Goal: Transaction & Acquisition: Obtain resource

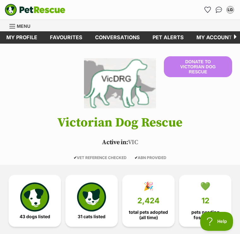
click at [33, 199] on img at bounding box center [34, 196] width 29 height 29
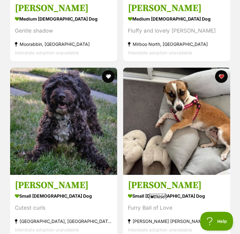
scroll to position [4222, 0]
click at [182, 135] on img at bounding box center [176, 121] width 107 height 107
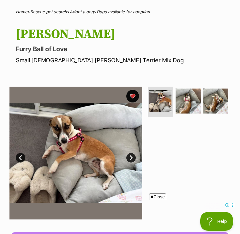
click at [110, 162] on img at bounding box center [75, 153] width 133 height 133
click at [131, 156] on link "Next" at bounding box center [130, 157] width 9 height 9
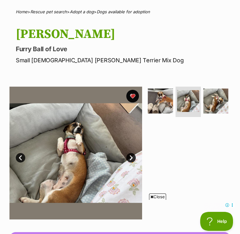
click at [130, 155] on link "Next" at bounding box center [130, 157] width 9 height 9
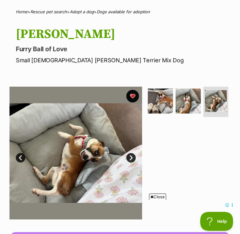
click at [132, 158] on link "Next" at bounding box center [130, 157] width 9 height 9
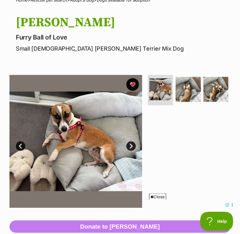
scroll to position [55, 0]
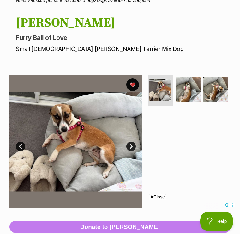
click at [188, 93] on img at bounding box center [188, 89] width 25 height 25
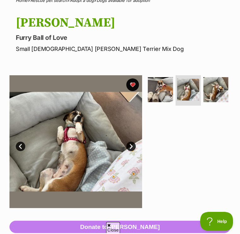
click at [215, 91] on img at bounding box center [216, 89] width 25 height 25
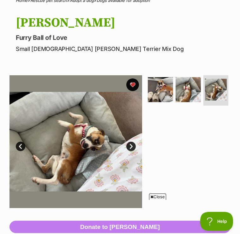
scroll to position [0, 0]
click at [159, 92] on img at bounding box center [160, 89] width 25 height 25
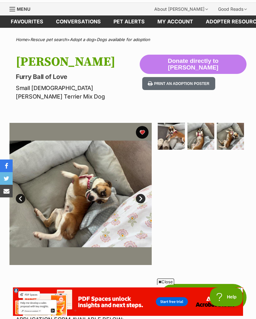
click at [142, 194] on link "Next" at bounding box center [140, 198] width 9 height 9
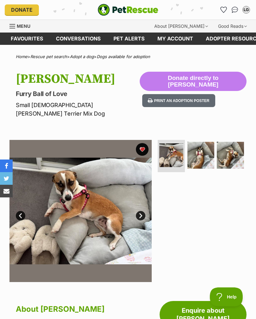
click at [139, 211] on link "Next" at bounding box center [140, 215] width 9 height 9
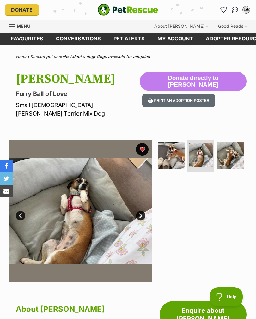
click at [140, 211] on link "Next" at bounding box center [140, 215] width 9 height 9
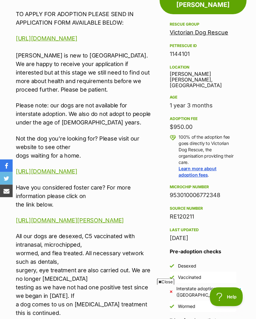
scroll to position [314, 0]
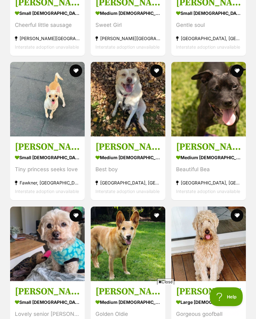
scroll to position [1239, 0]
click at [42, 114] on img at bounding box center [47, 99] width 75 height 75
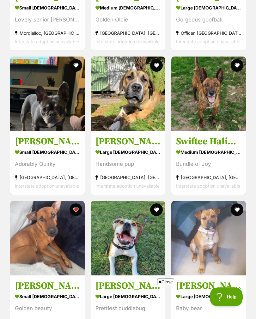
scroll to position [0, 0]
click at [56, 250] on img at bounding box center [47, 238] width 75 height 75
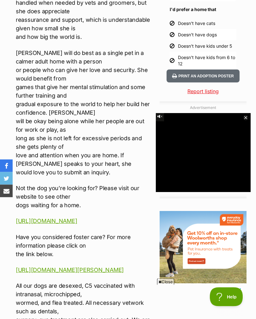
scroll to position [634, 0]
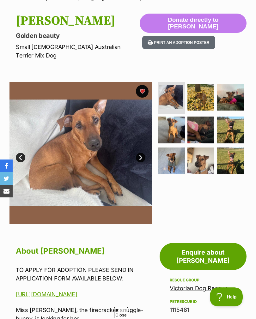
scroll to position [58, 0]
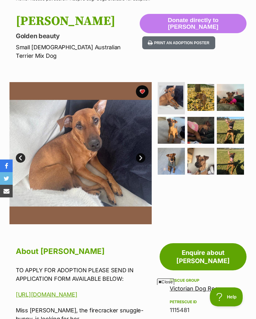
click at [176, 122] on img at bounding box center [171, 130] width 27 height 27
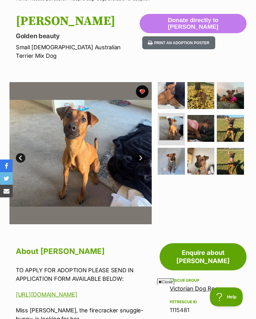
scroll to position [0, 0]
click at [204, 95] on img at bounding box center [201, 95] width 27 height 27
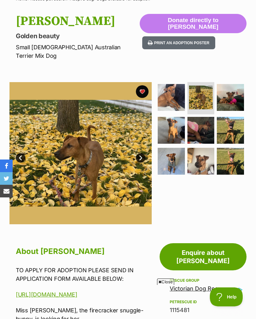
click at [235, 95] on img at bounding box center [230, 97] width 27 height 27
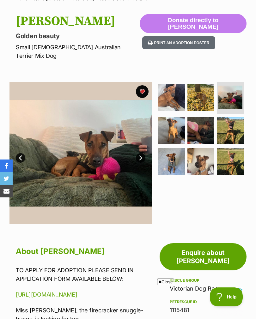
click at [233, 122] on img at bounding box center [230, 130] width 27 height 27
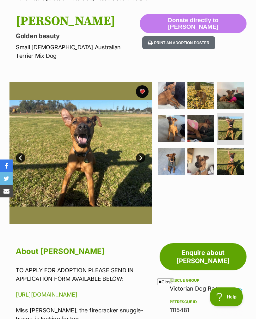
click at [175, 154] on img at bounding box center [171, 161] width 27 height 27
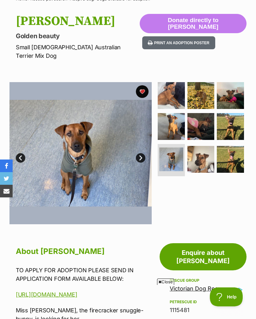
click at [202, 153] on img at bounding box center [201, 159] width 27 height 27
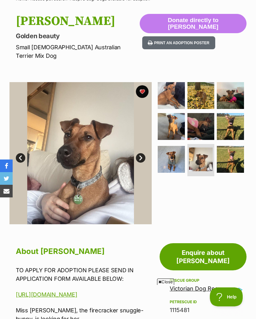
click at [232, 150] on img at bounding box center [230, 159] width 27 height 27
